Goal: Find contact information: Find contact information

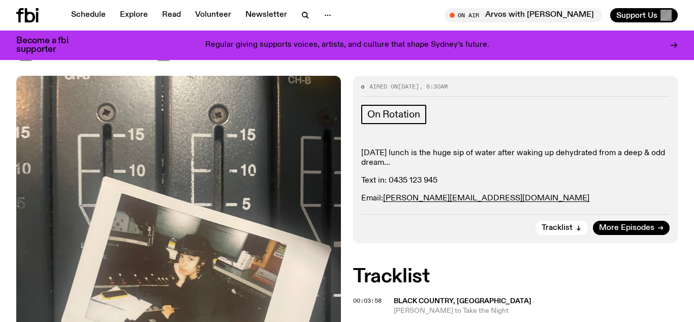
scroll to position [103, 0]
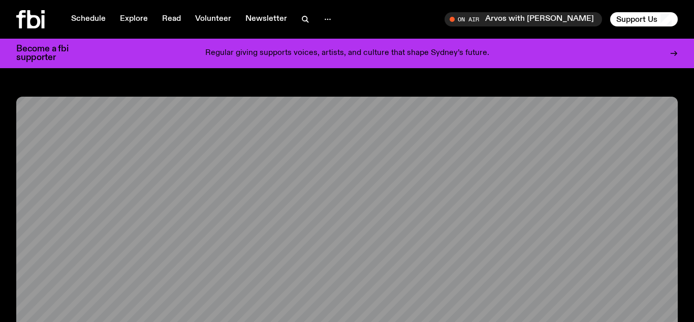
click at [29, 20] on icon at bounding box center [33, 19] width 13 height 18
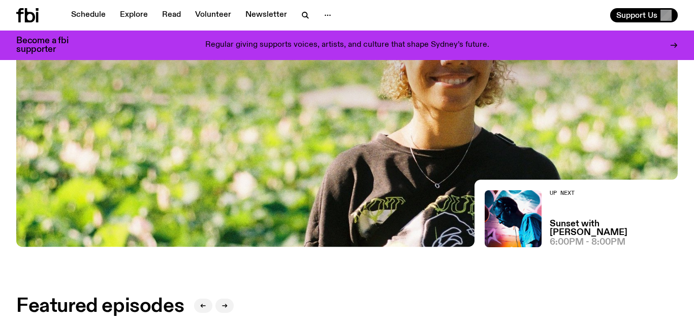
scroll to position [97, 0]
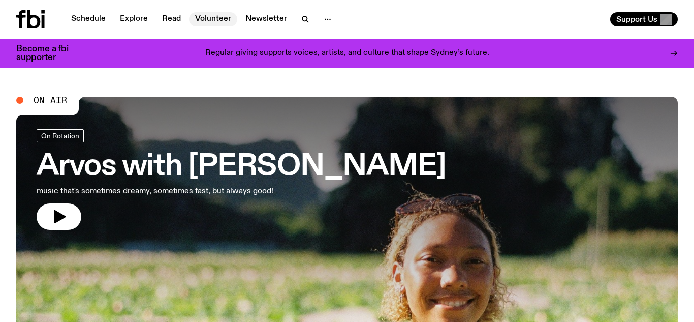
click at [226, 18] on link "Volunteer" at bounding box center [213, 19] width 48 height 14
click at [325, 15] on icon "button" at bounding box center [328, 19] width 12 height 12
click at [327, 37] on link "About Us" at bounding box center [327, 41] width 51 height 14
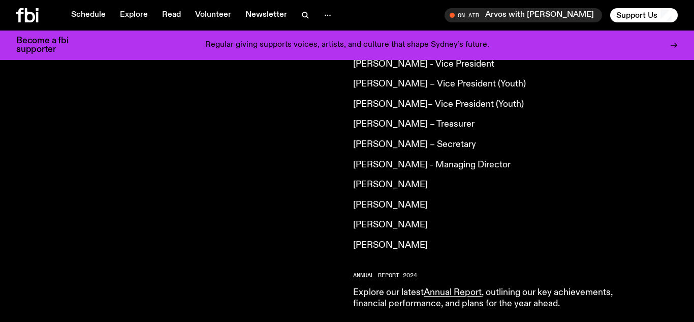
scroll to position [827, 0]
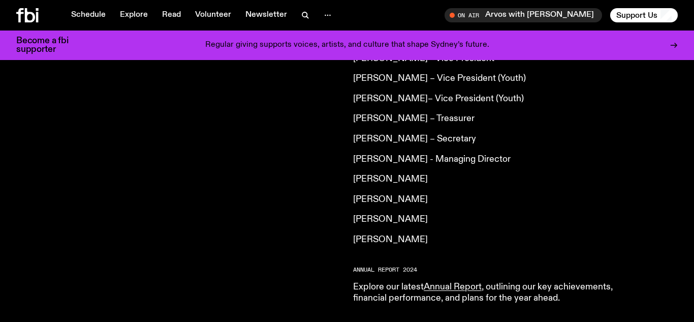
click at [355, 234] on p "Karla Ranby" at bounding box center [499, 239] width 293 height 11
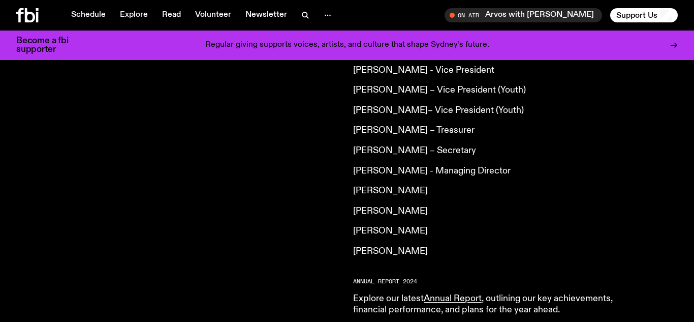
scroll to position [730, 0]
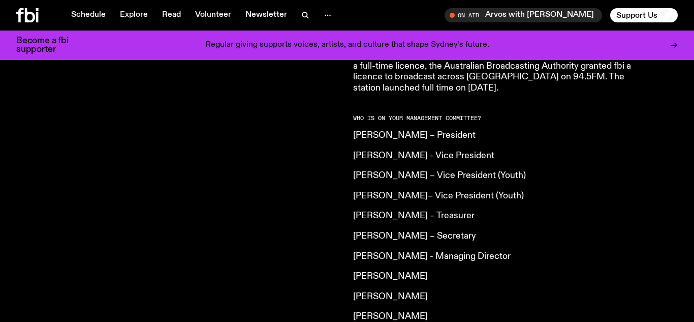
drag, startPoint x: 351, startPoint y: 116, endPoint x: 469, endPoint y: 110, distance: 118.0
click at [469, 110] on div "fbi.radio is an independent, not for profit community radio station. We are an …" at bounding box center [347, 93] width 694 height 834
click at [506, 130] on p "[PERSON_NAME] – President" at bounding box center [499, 135] width 293 height 11
drag, startPoint x: 353, startPoint y: 117, endPoint x: 464, endPoint y: 115, distance: 110.8
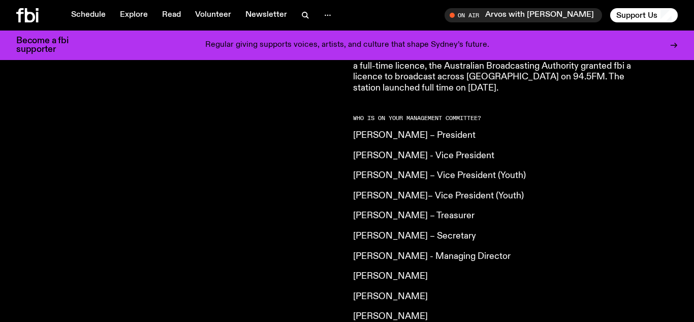
click at [464, 115] on div "[DOMAIN_NAME] is an independent, not for profit community radio station. We are…" at bounding box center [347, 93] width 694 height 834
click at [454, 130] on p "[PERSON_NAME] – President" at bounding box center [499, 135] width 293 height 11
drag, startPoint x: 463, startPoint y: 115, endPoint x: 446, endPoint y: 115, distance: 16.8
click at [446, 130] on p "[PERSON_NAME] – President" at bounding box center [499, 135] width 293 height 11
click at [342, 129] on div "[DOMAIN_NAME] is an independent, not for profit community radio station. We are…" at bounding box center [347, 93] width 694 height 834
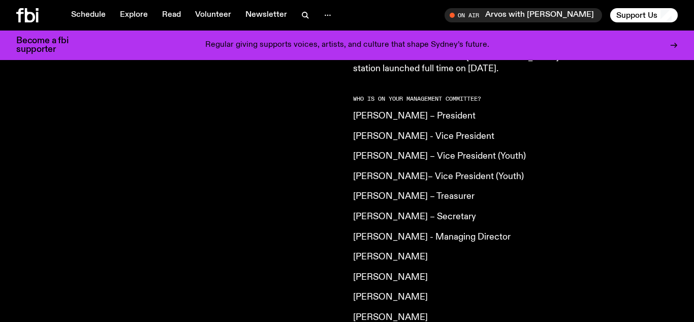
scroll to position [751, 0]
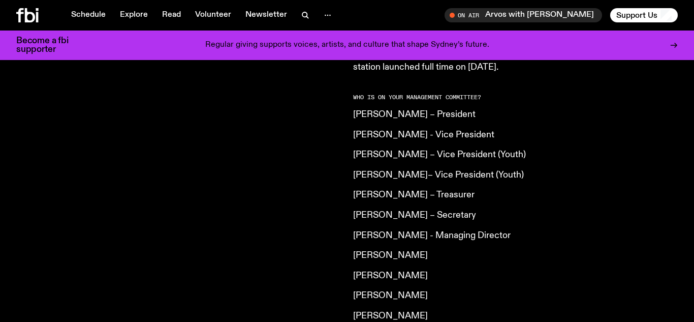
drag, startPoint x: 350, startPoint y: 174, endPoint x: 483, endPoint y: 170, distance: 132.7
click at [483, 170] on div "[DOMAIN_NAME] is an independent, not for profit community radio station. We are…" at bounding box center [347, 72] width 694 height 834
click at [495, 190] on p "[PERSON_NAME] – Treasurer" at bounding box center [499, 195] width 293 height 11
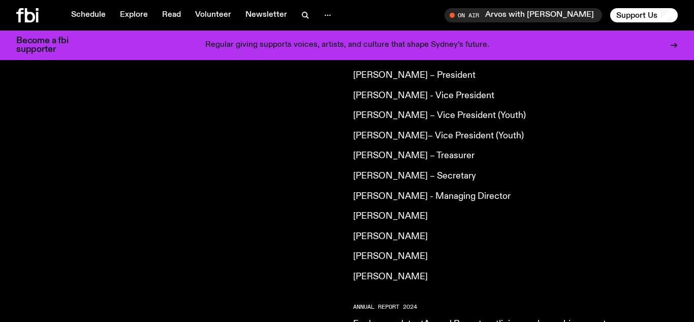
scroll to position [794, 0]
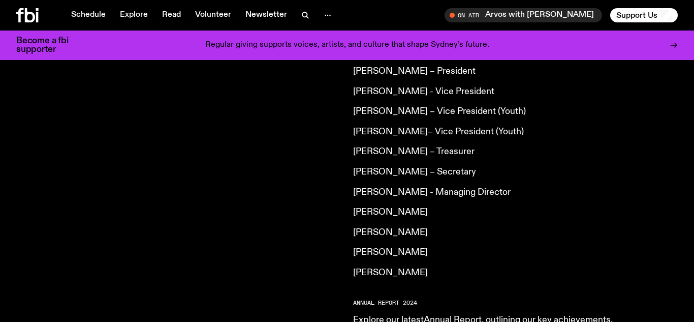
click at [293, 134] on div "[DOMAIN_NAME] is an independent, not for profit community radio station. We are…" at bounding box center [178, 15] width 325 height 782
drag, startPoint x: 348, startPoint y: 129, endPoint x: 474, endPoint y: 130, distance: 126.5
click at [474, 130] on div "[DOMAIN_NAME] is an independent, not for profit community radio station. We are…" at bounding box center [347, 29] width 694 height 834
copy p "[PERSON_NAME] – Treasurer"
click at [295, 178] on div "[DOMAIN_NAME] is an independent, not for profit community radio station. We are…" at bounding box center [178, 15] width 325 height 782
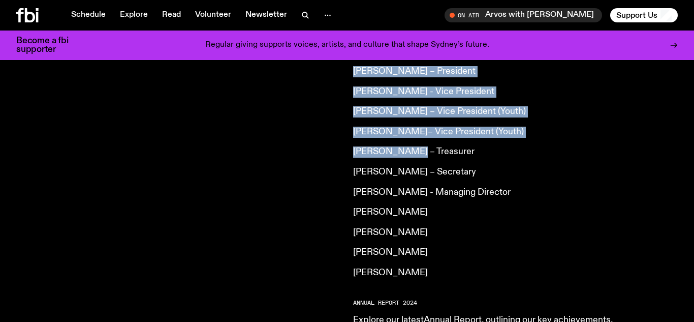
drag, startPoint x: 340, startPoint y: 123, endPoint x: 418, endPoint y: 129, distance: 78.5
click at [418, 129] on div "[DOMAIN_NAME] is an independent, not for profit community radio station. We are…" at bounding box center [347, 29] width 694 height 834
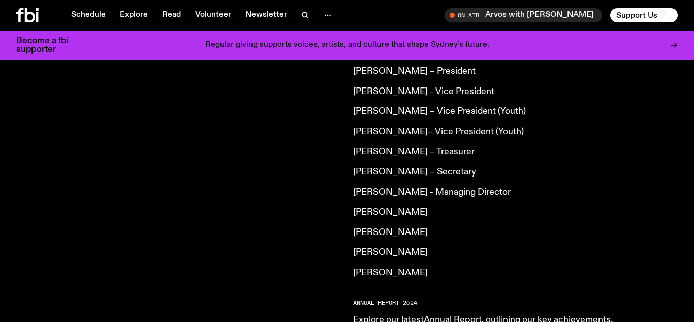
click at [424, 146] on p "[PERSON_NAME] – Treasurer" at bounding box center [499, 151] width 293 height 11
drag, startPoint x: 424, startPoint y: 131, endPoint x: 362, endPoint y: 134, distance: 62.1
click at [362, 146] on p "Hannah Saunders – Treasurer" at bounding box center [499, 151] width 293 height 11
copy p "Hannah Saunders"
click at [295, 144] on div "fbi.radio is an independent, not for profit community radio station. We are an …" at bounding box center [178, 15] width 325 height 782
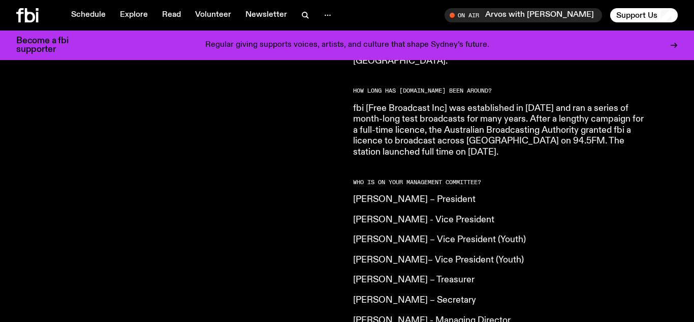
scroll to position [666, 0]
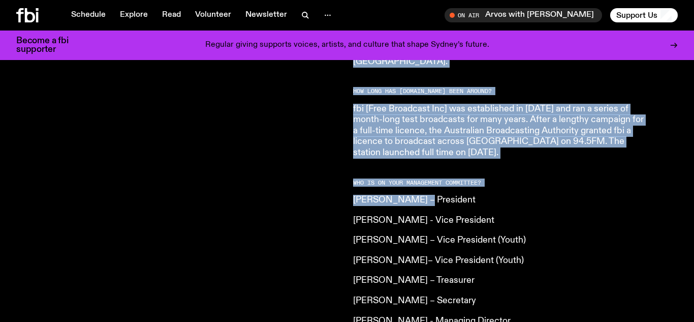
drag, startPoint x: 417, startPoint y: 180, endPoint x: 336, endPoint y: 179, distance: 80.8
click at [336, 179] on div "fbi.radio is an independent, not for profit community radio station. We are an …" at bounding box center [347, 157] width 694 height 834
click at [336, 179] on div "fbi.radio is an independent, not for profit community radio station. We are an …" at bounding box center [178, 144] width 325 height 782
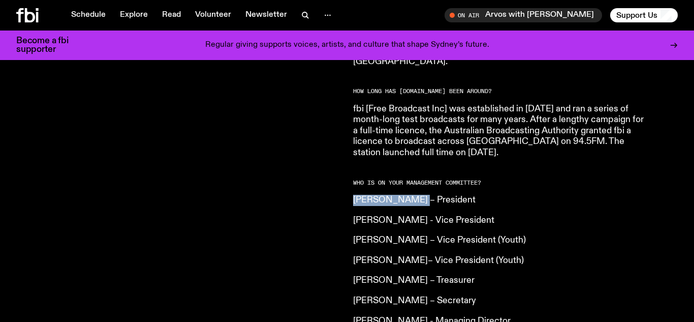
drag, startPoint x: 415, startPoint y: 175, endPoint x: 350, endPoint y: 176, distance: 64.5
click at [350, 176] on div "fbi.radio is an independent, not for profit community radio station. We are an …" at bounding box center [347, 157] width 694 height 834
copy p "Angela Stengel"
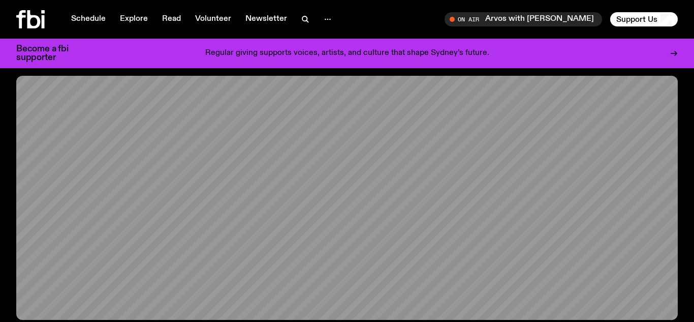
scroll to position [0, 0]
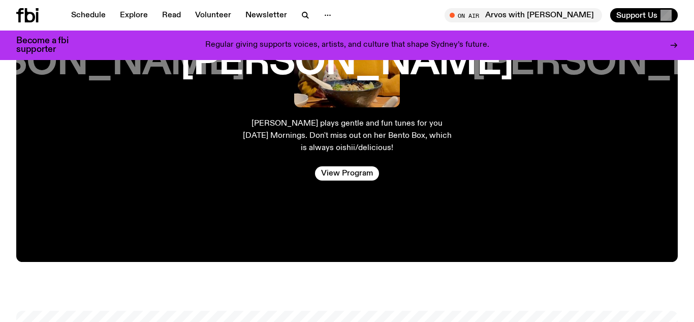
scroll to position [1643, 0]
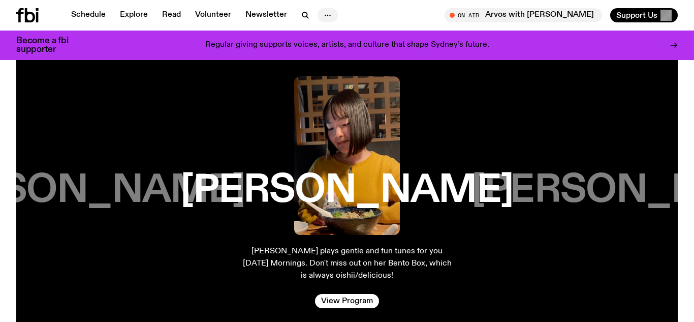
drag, startPoint x: 316, startPoint y: 11, endPoint x: 309, endPoint y: 19, distance: 10.8
click at [318, 11] on button "button" at bounding box center [328, 15] width 20 height 14
click at [318, 39] on link "About Us" at bounding box center [327, 36] width 51 height 14
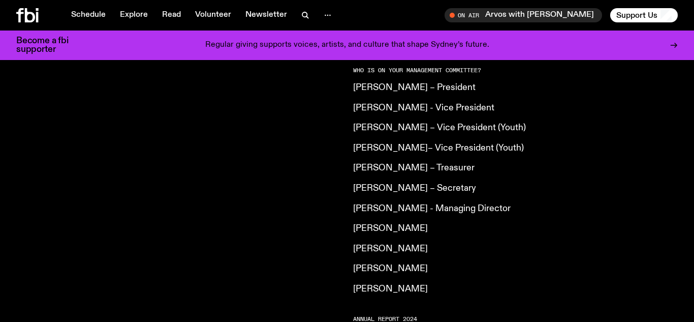
scroll to position [771, 0]
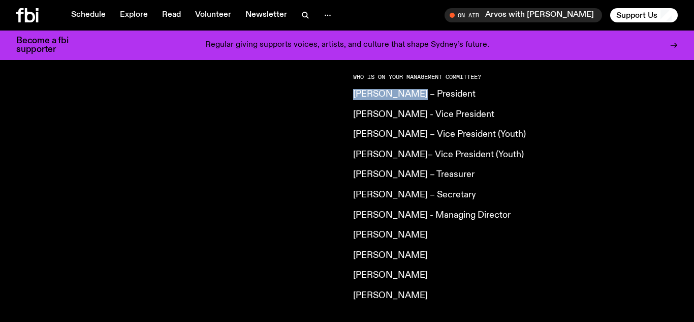
drag, startPoint x: 350, startPoint y: 70, endPoint x: 413, endPoint y: 73, distance: 63.6
click at [413, 73] on div "fbi.radio is an independent, not for profit community radio station. We are an …" at bounding box center [347, 52] width 694 height 834
copy p "Angela Stenge"
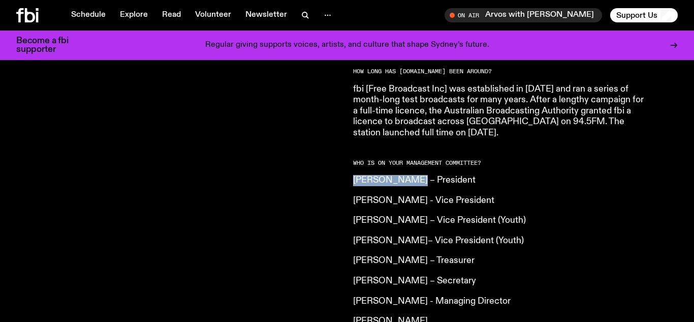
scroll to position [697, 0]
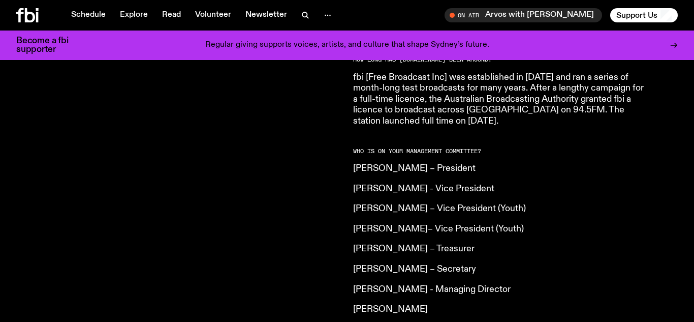
click at [280, 207] on div "fbi.radio is an independent, not for profit community radio station. We are an …" at bounding box center [178, 112] width 325 height 782
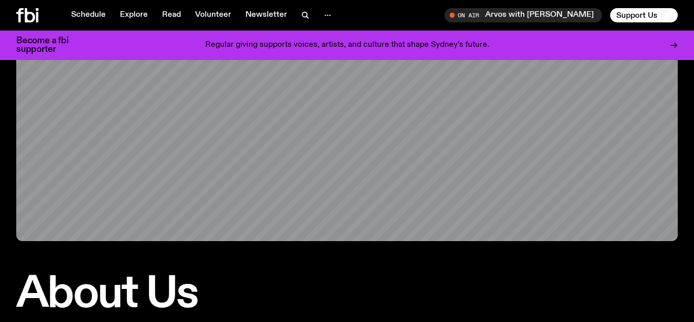
scroll to position [91, 0]
